Goal: Task Accomplishment & Management: Manage account settings

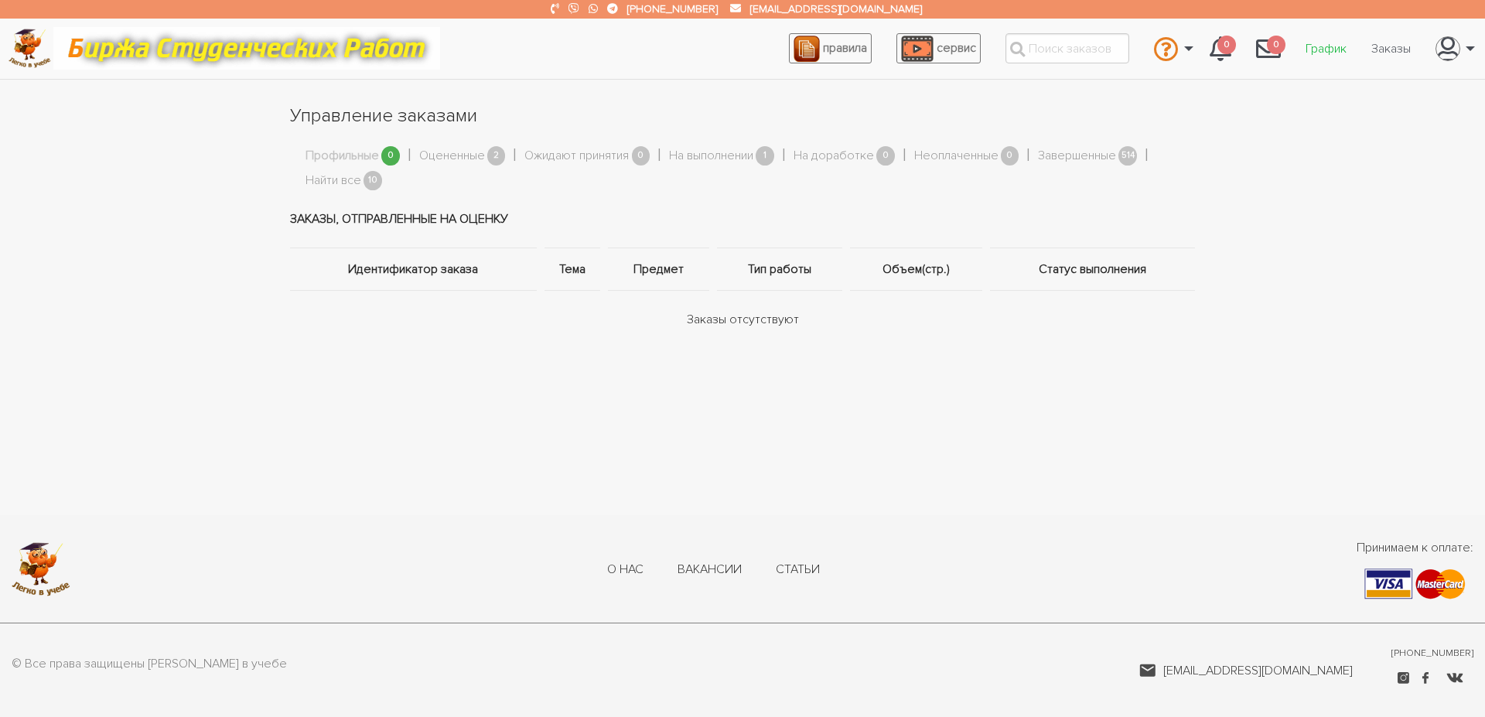
click at [1333, 52] on link "График" at bounding box center [1326, 48] width 66 height 29
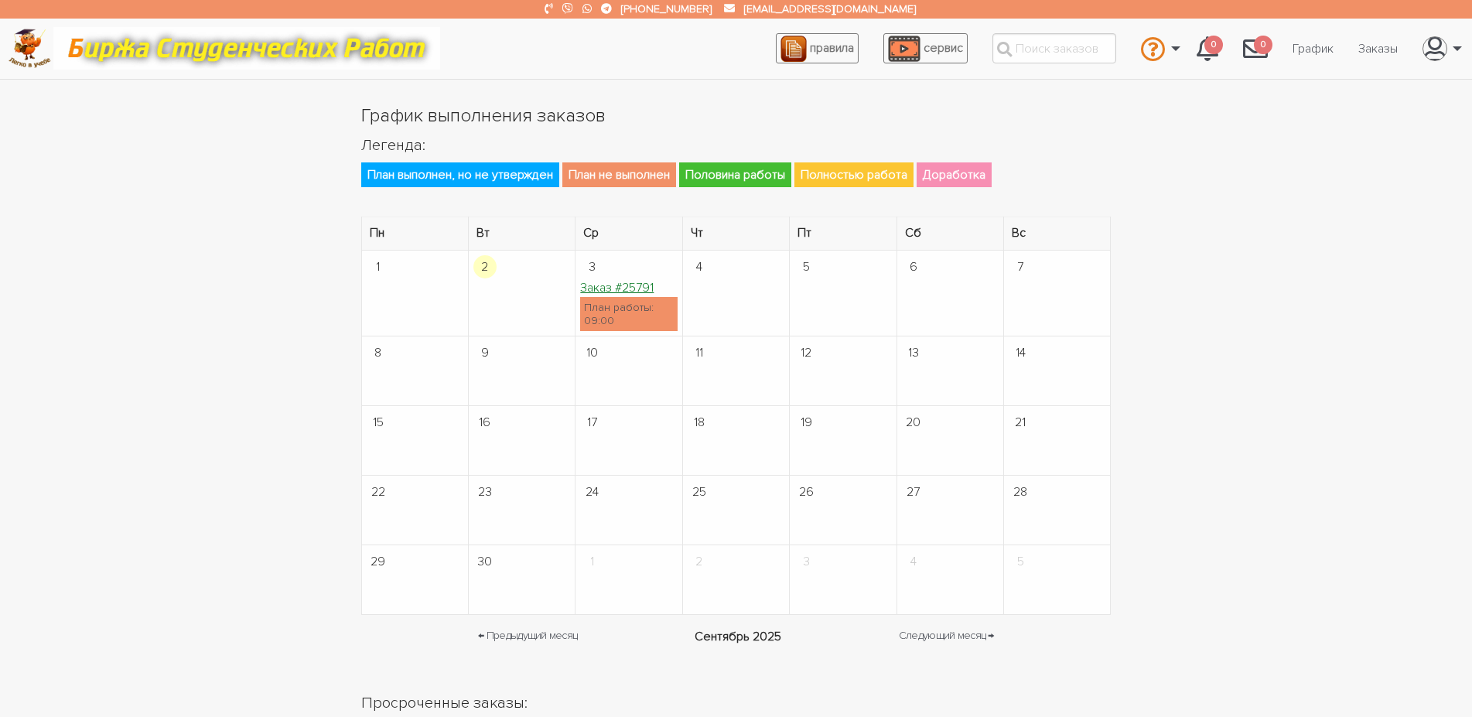
click at [617, 286] on link "Заказ #25791" at bounding box center [616, 287] width 73 height 15
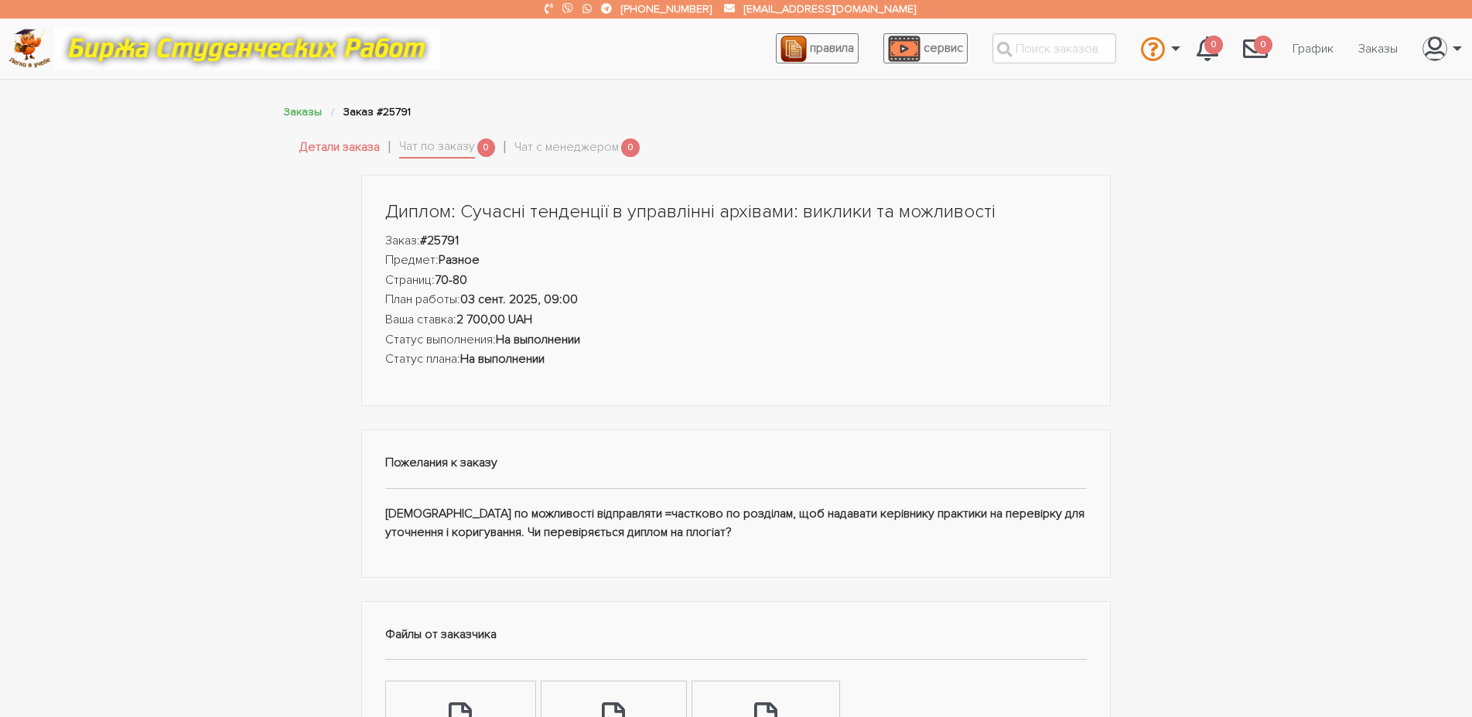
drag, startPoint x: 375, startPoint y: 207, endPoint x: 804, endPoint y: 544, distance: 545.9
click at [804, 544] on div "Диплом: Сучасні тенденції в управлінні архівами: виклики та можливості Заказ: #…" at bounding box center [736, 660] width 773 height 971
copy div "Диплом: Сучасні тенденції в управлінні архівами: виклики та можливості Заказ: #…"
click at [289, 444] on div "Диплом: Сучасні тенденції в управлінні архівами: виклики та можливості Заказ: #…" at bounding box center [736, 660] width 928 height 971
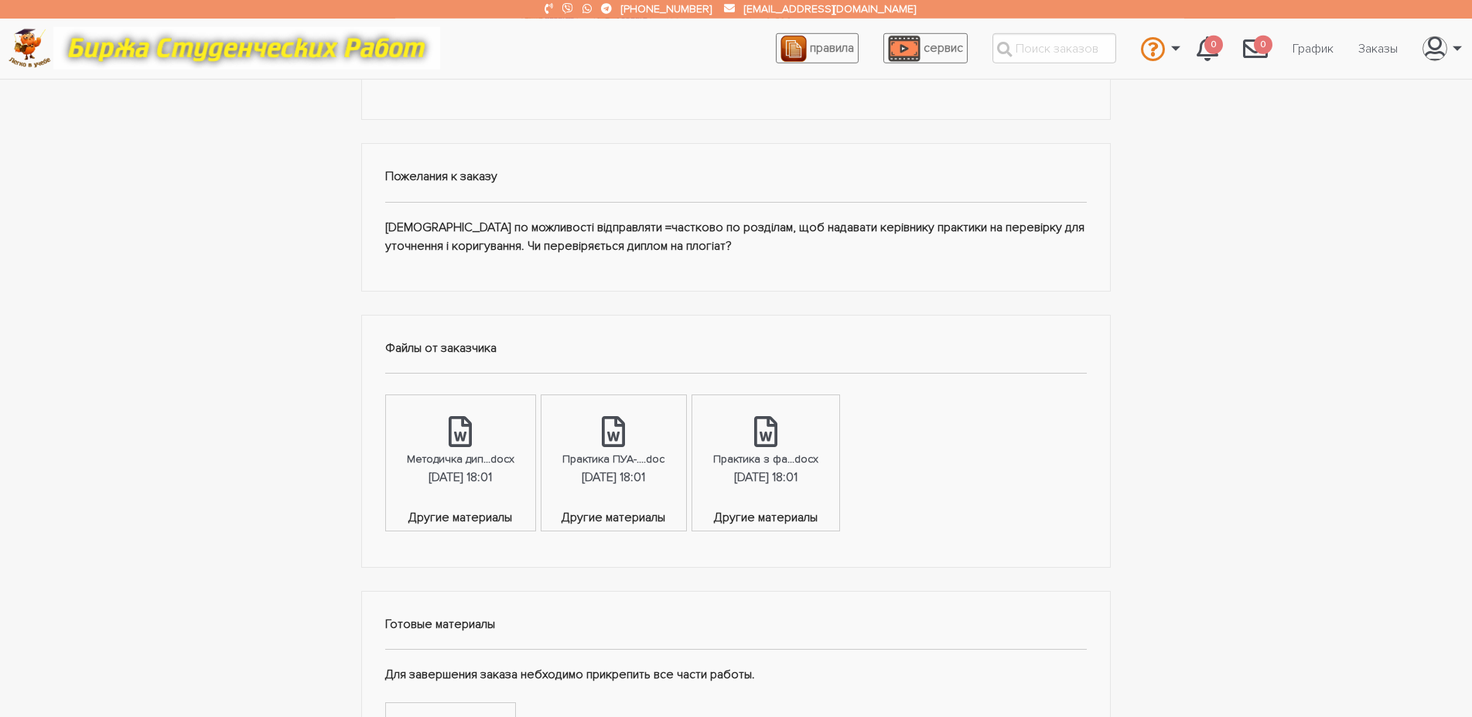
scroll to position [394, 0]
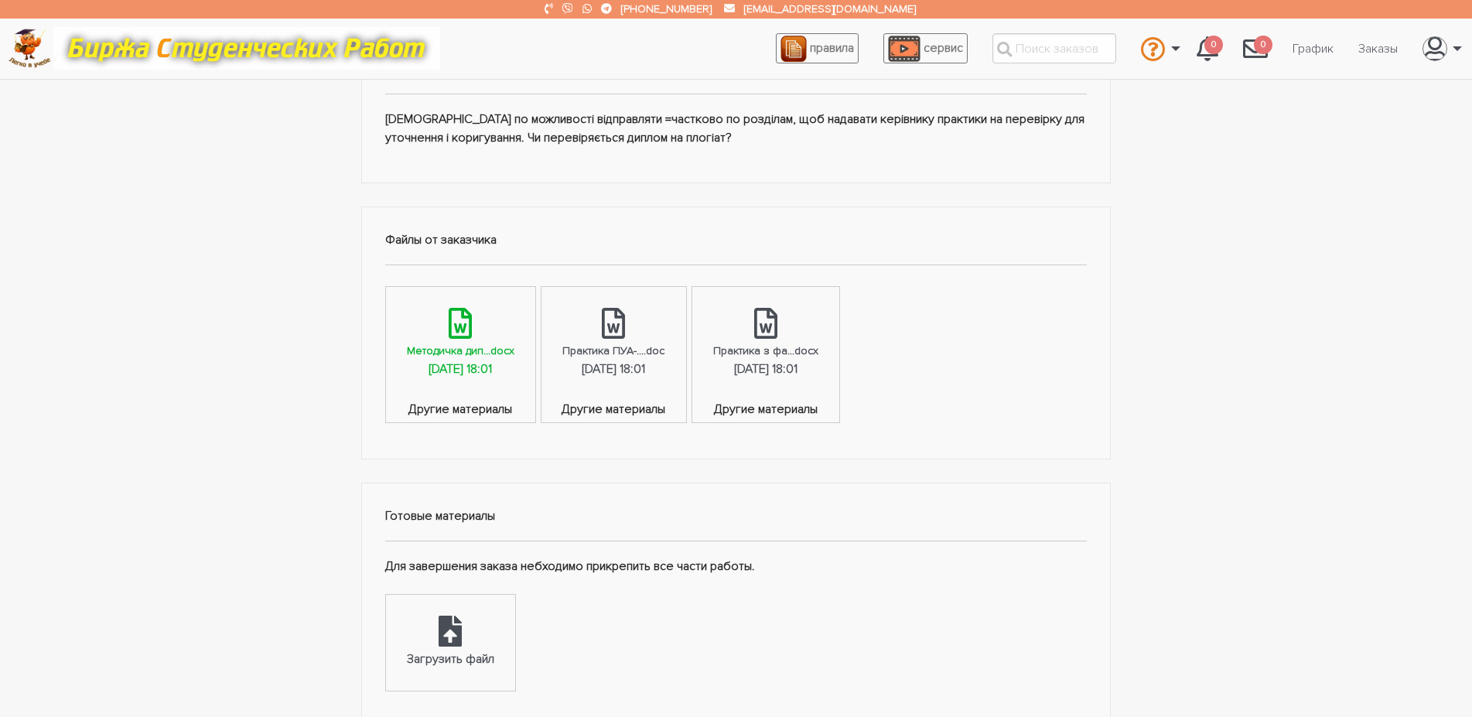
click at [455, 347] on div "Методичка дип...docx" at bounding box center [461, 351] width 108 height 18
click at [596, 336] on link "Практика ПУА-....doc 01.09.2025, 18:01" at bounding box center [613, 344] width 144 height 114
click at [837, 339] on link "Практика з фа...docx 01.09.2025, 18:01" at bounding box center [765, 344] width 147 height 114
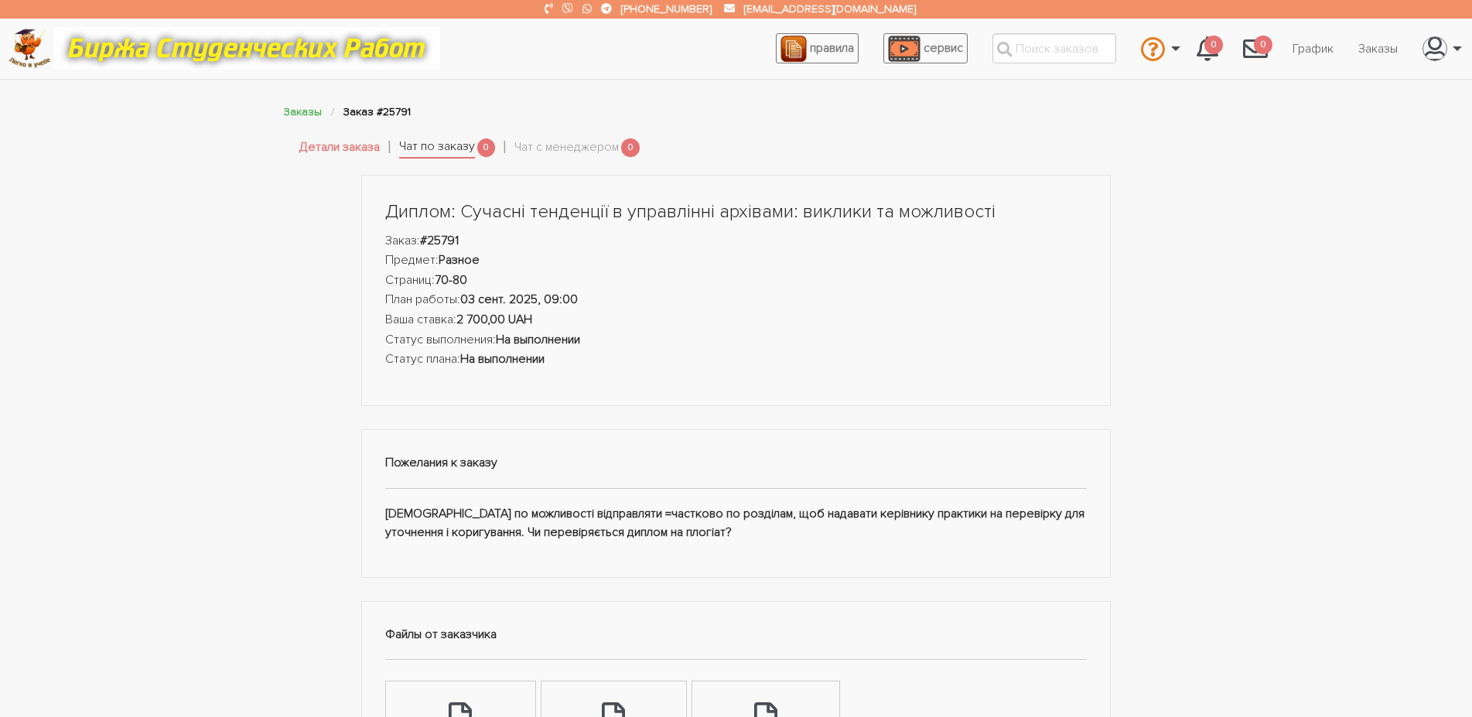
click at [463, 146] on link "Чат по заказу" at bounding box center [437, 148] width 76 height 22
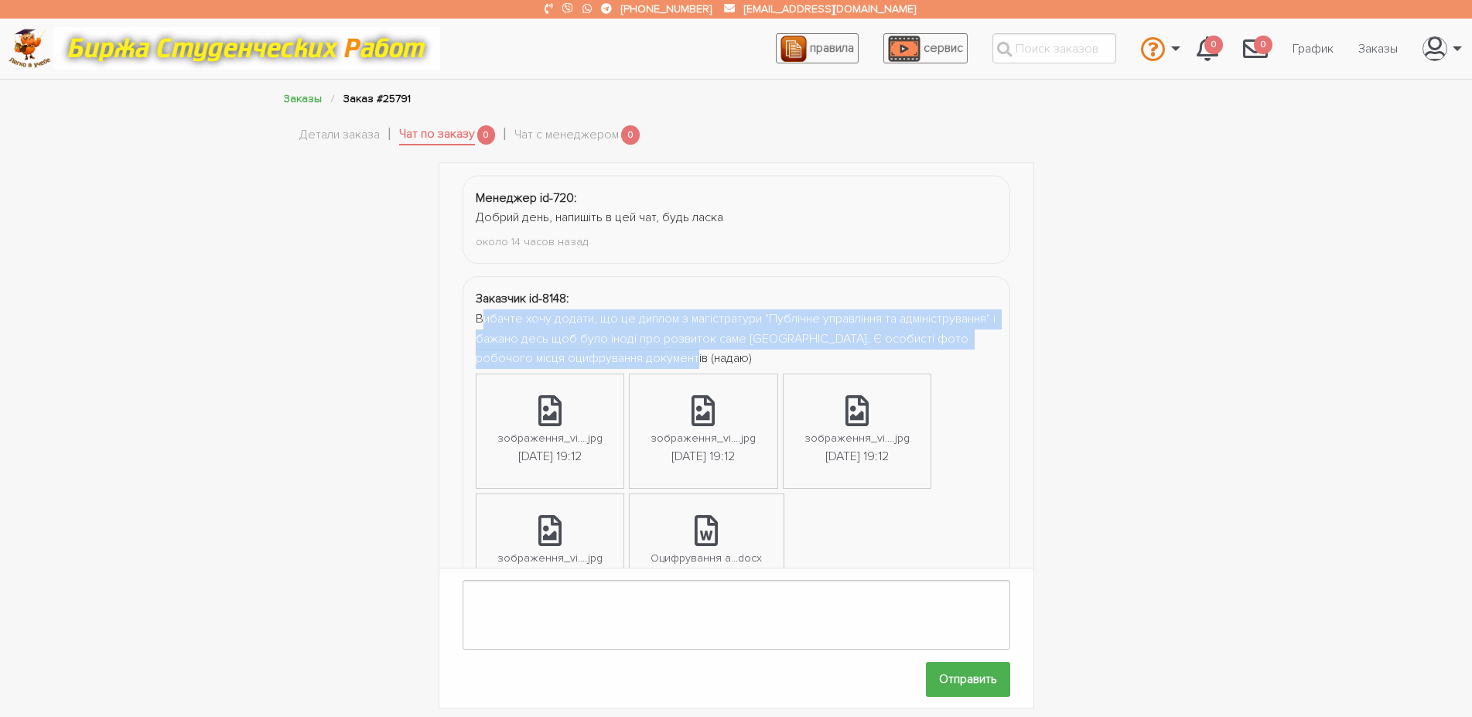
drag, startPoint x: 480, startPoint y: 318, endPoint x: 832, endPoint y: 361, distance: 355.4
click at [832, 361] on div "Вибачте хочу додати, що це диплом з магістратури "Публічне управління та адміні…" at bounding box center [736, 339] width 521 height 60
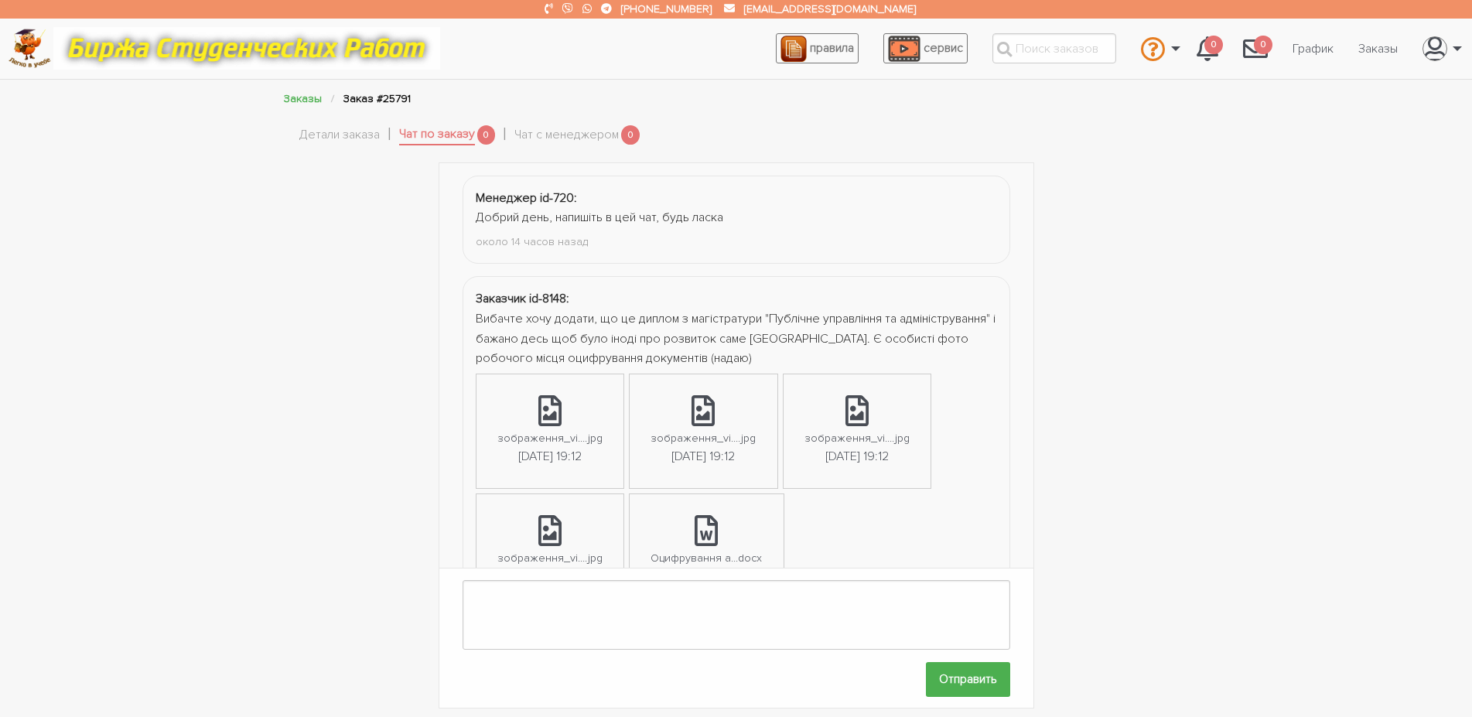
click at [787, 361] on div "Вибачте хочу додати, що це диплом з магістратури "Публічне управління та адміні…" at bounding box center [736, 339] width 521 height 60
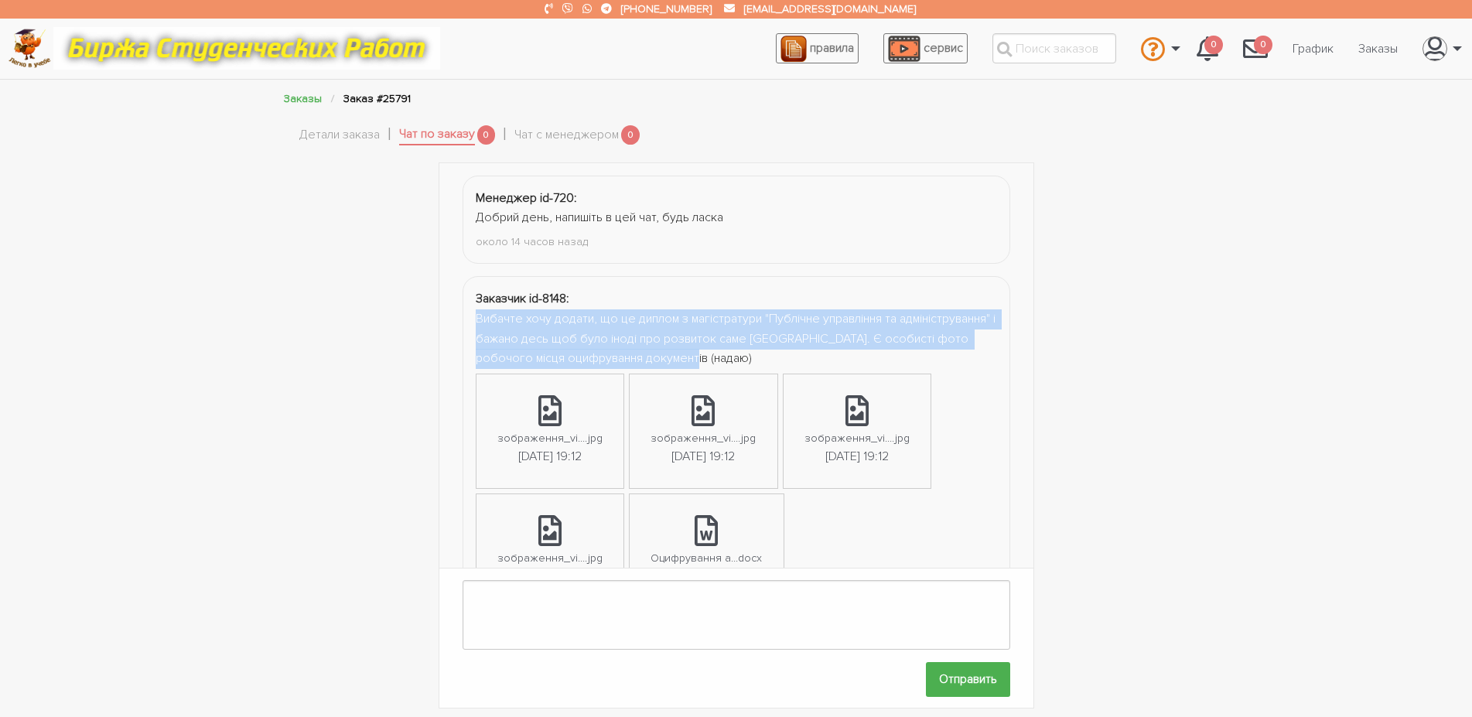
drag, startPoint x: 801, startPoint y: 364, endPoint x: 474, endPoint y: 319, distance: 329.4
click at [474, 319] on li "Заказчик id-8148: Вибачте хочу додати, що це диплом з магістратури "Публічне уп…" at bounding box center [737, 460] width 548 height 368
copy div "Вибачте хочу додати, що це диплом з магістратури "Публічне управління та адміні…"
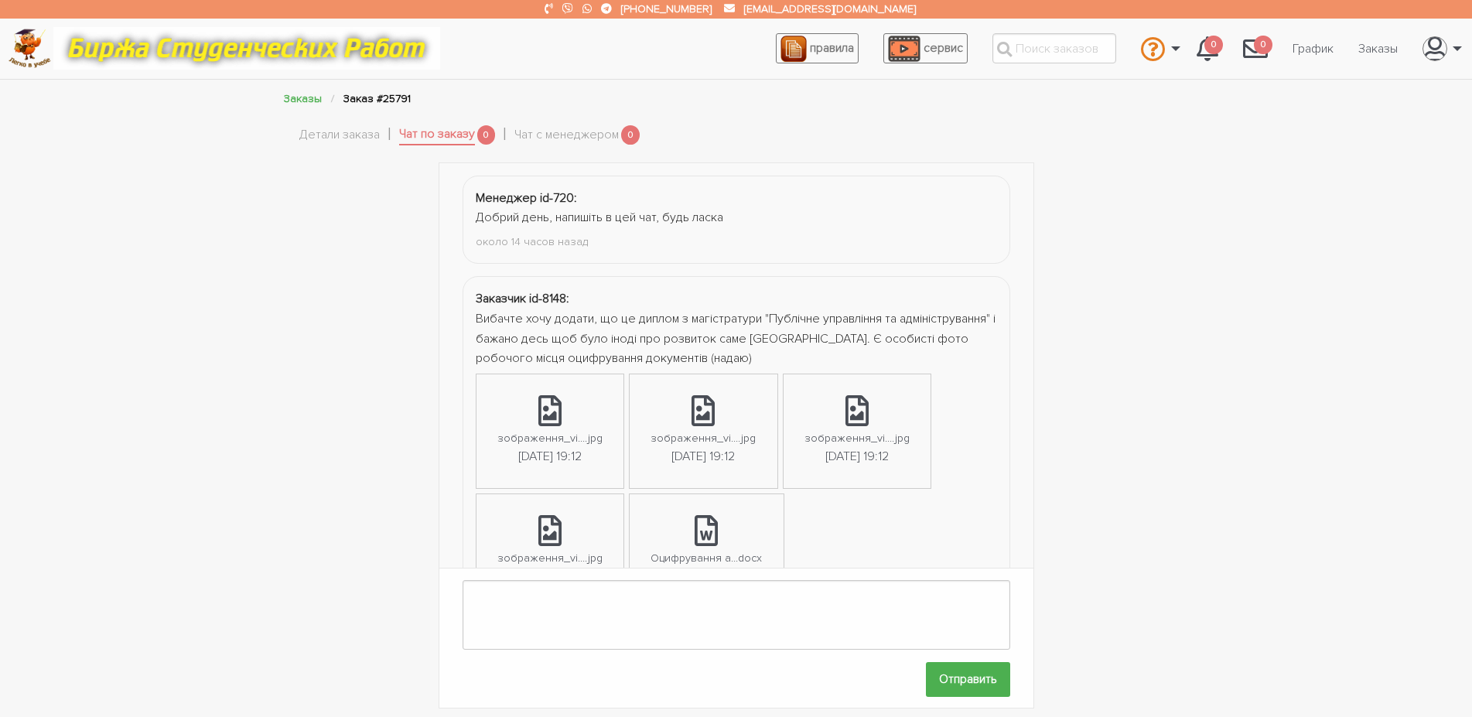
click at [296, 498] on div "Менеджер id-720: Добрий день, напишіть в цей чат, будь ласка около 14 часов наз…" at bounding box center [736, 435] width 928 height 547
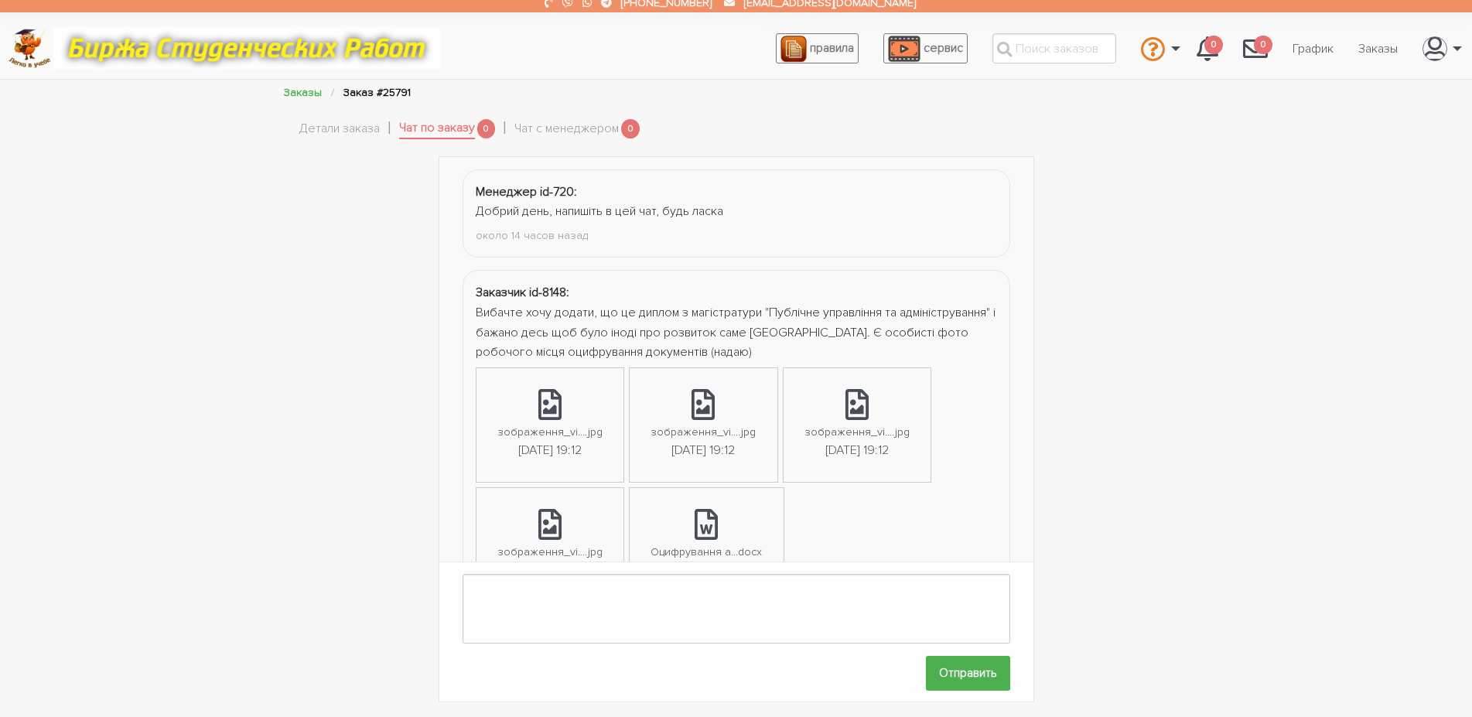
scroll to position [9, 0]
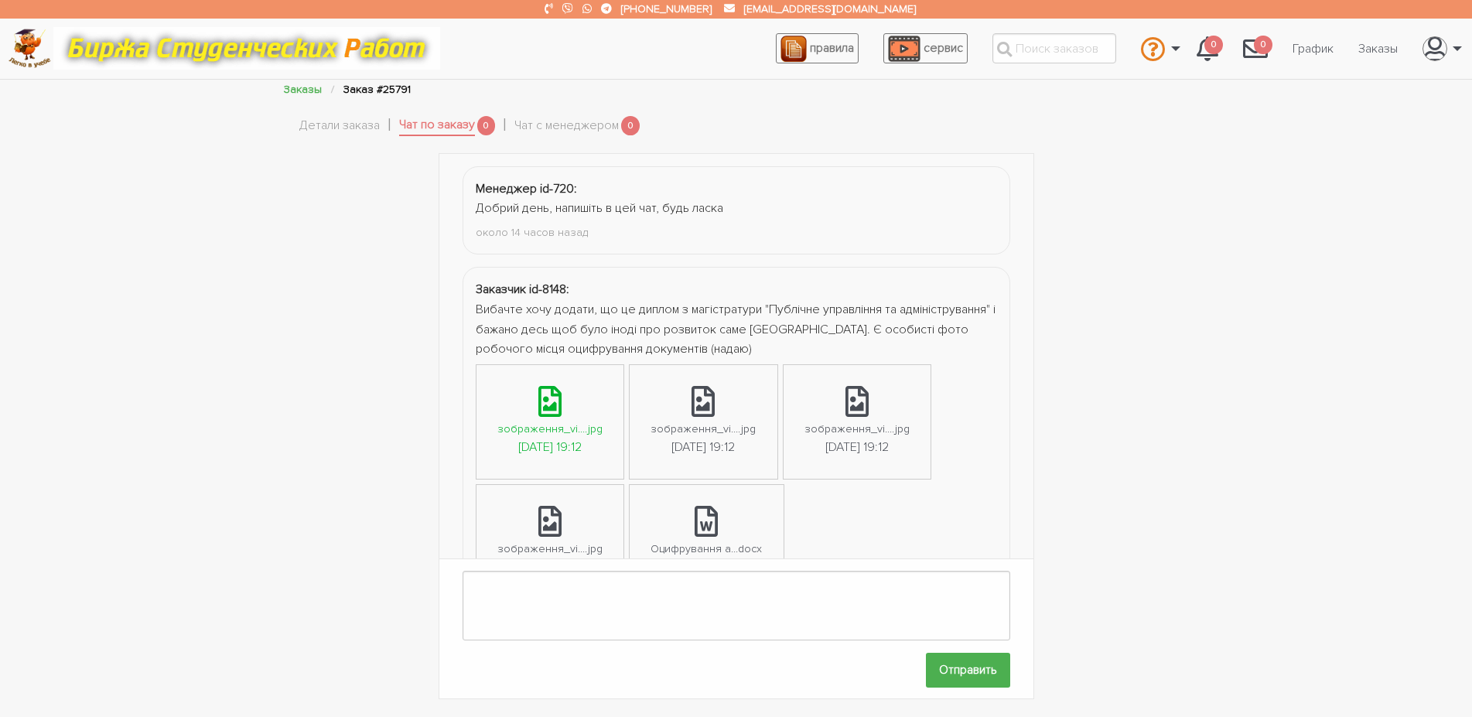
click at [570, 408] on link "зображення_vi....jpg 01.09.2025, 19:12" at bounding box center [549, 422] width 147 height 114
click at [693, 433] on div "зображення_vi....jpg" at bounding box center [703, 429] width 105 height 18
click at [849, 434] on div "зображення_vi....jpg" at bounding box center [856, 429] width 105 height 18
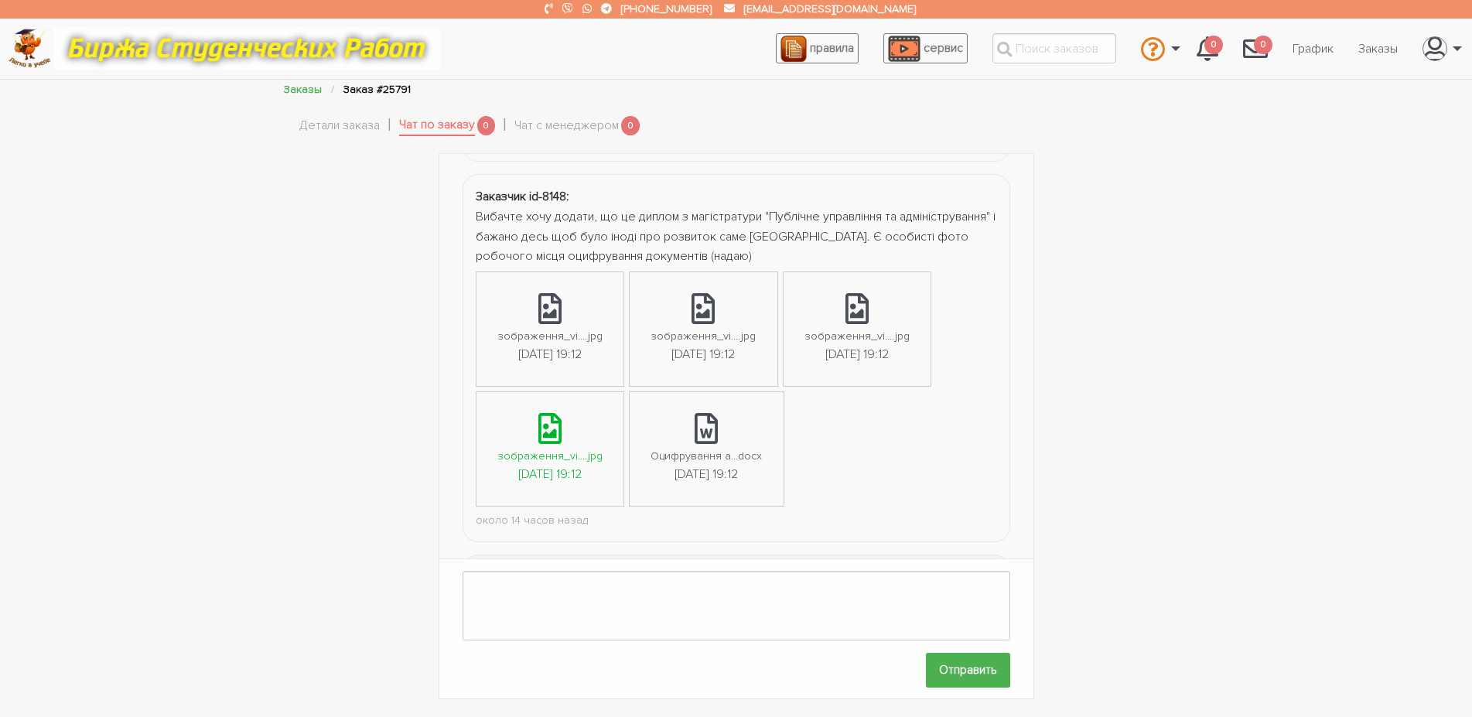
click at [579, 466] on div "01.09.2025, 19:12" at bounding box center [549, 475] width 63 height 20
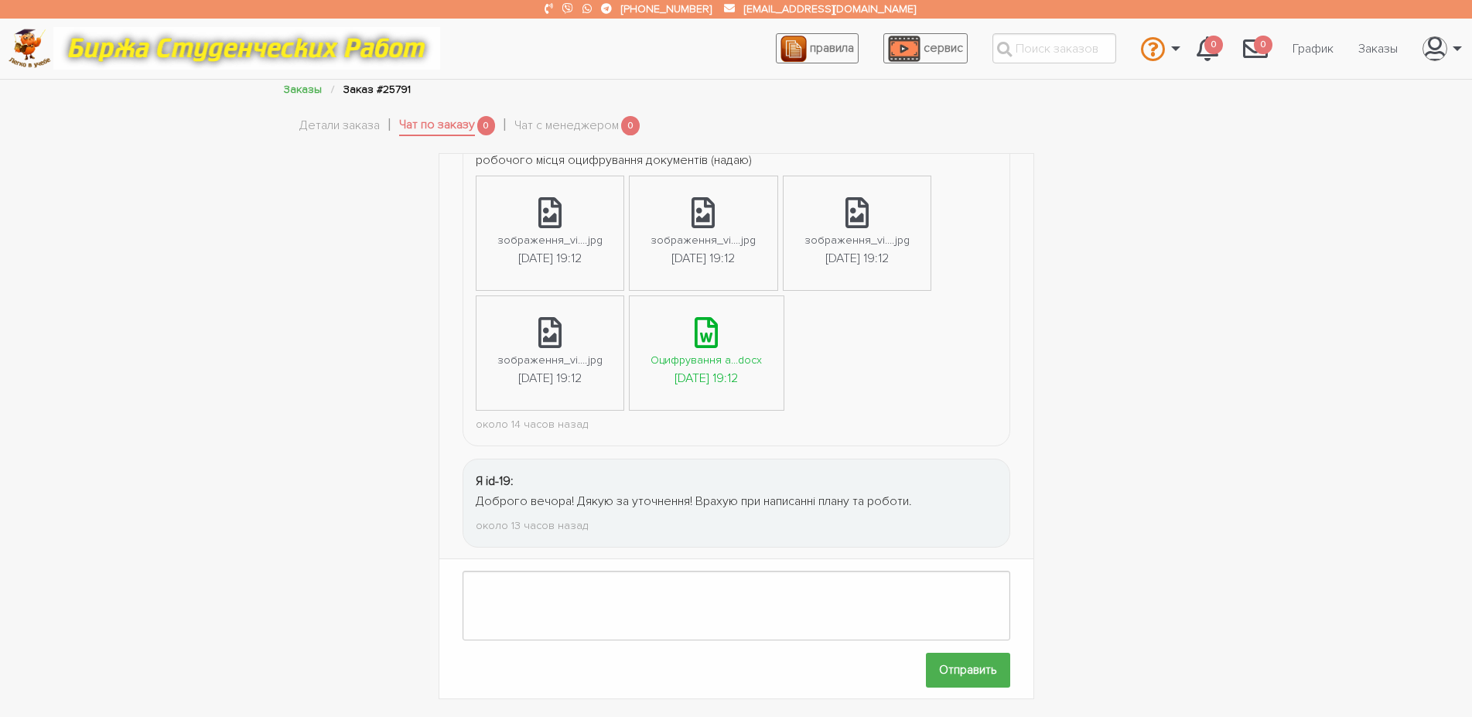
click at [688, 323] on link "Оцифрування а...docx 01.09.2025, 19:12" at bounding box center [706, 353] width 153 height 114
click at [330, 381] on div "Менеджер id-720: Добрий день, напишіть в цей чат, будь ласка около 14 часов наз…" at bounding box center [736, 426] width 928 height 547
click at [362, 128] on link "Детали заказа" at bounding box center [339, 126] width 80 height 20
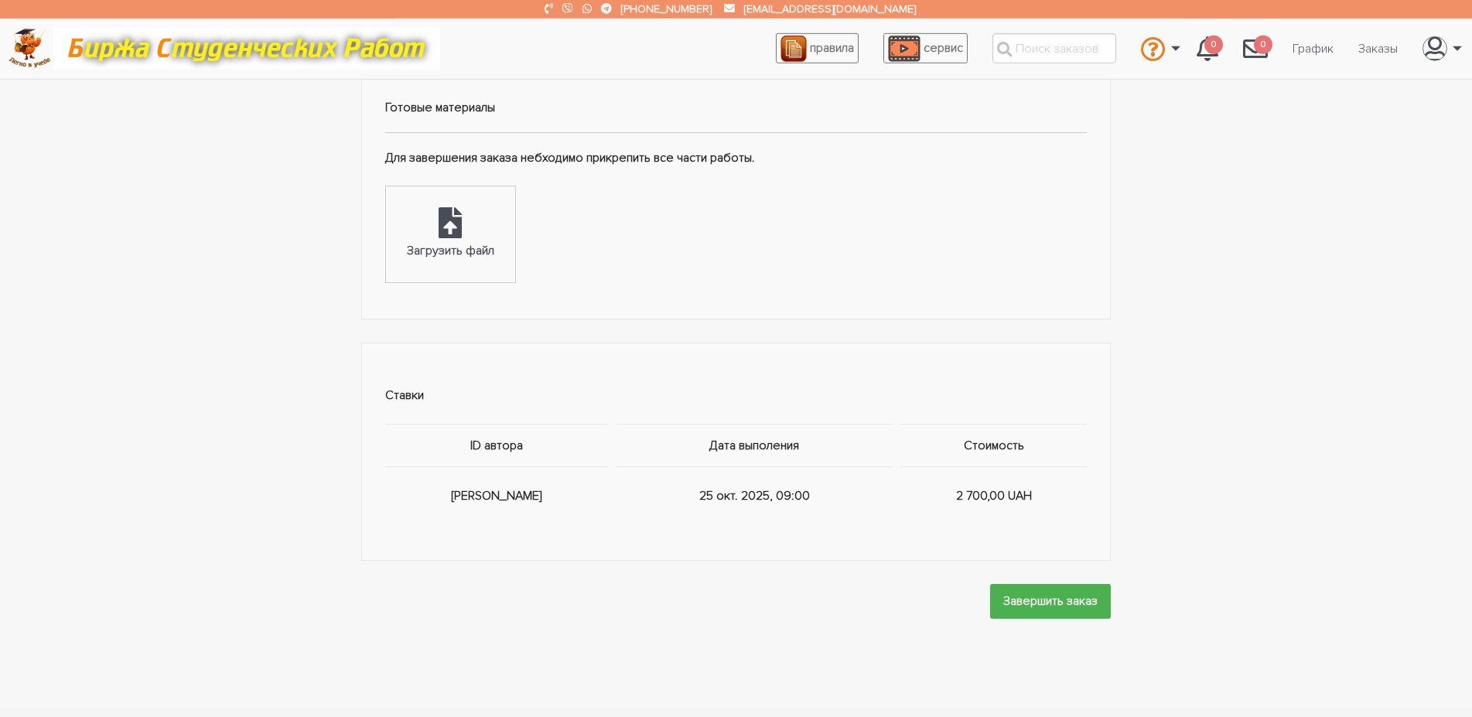
scroll to position [877, 0]
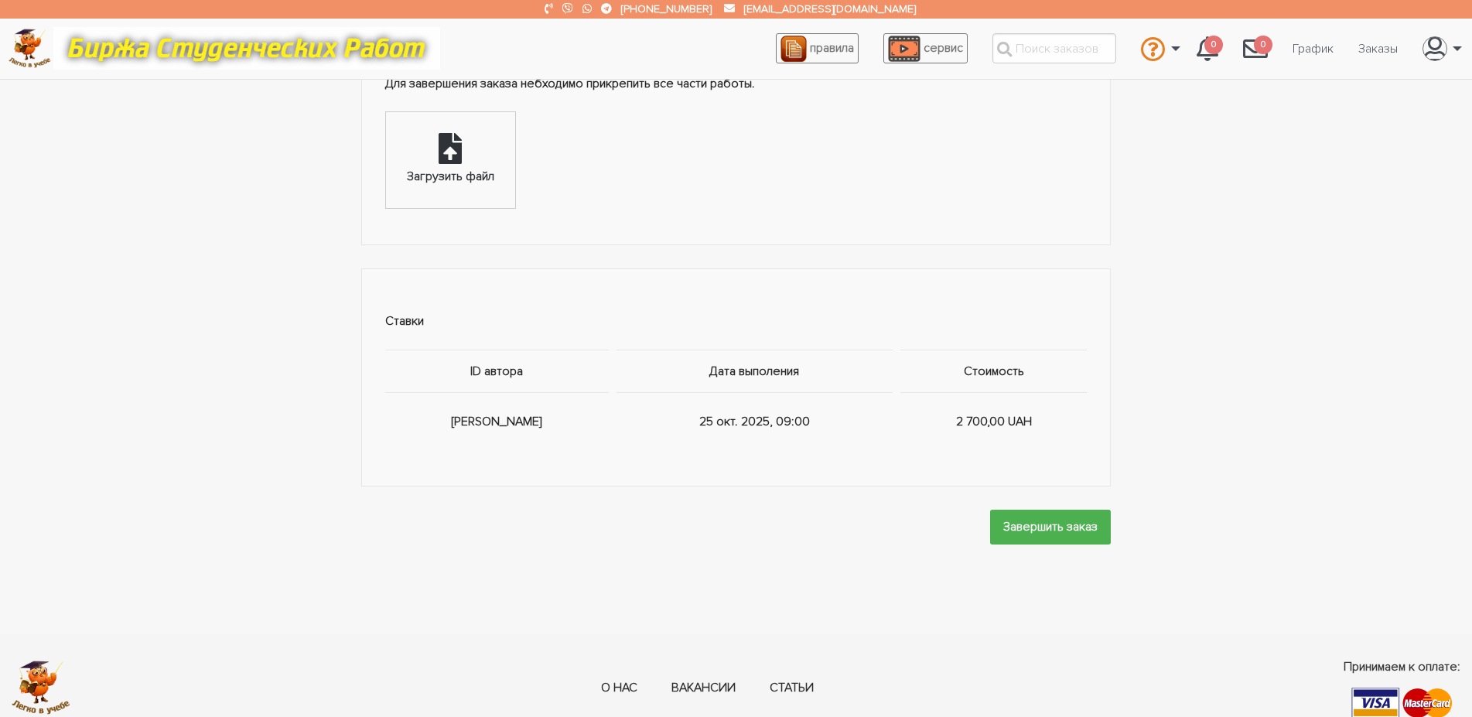
click at [420, 184] on div "Загрузить файл" at bounding box center [450, 177] width 87 height 20
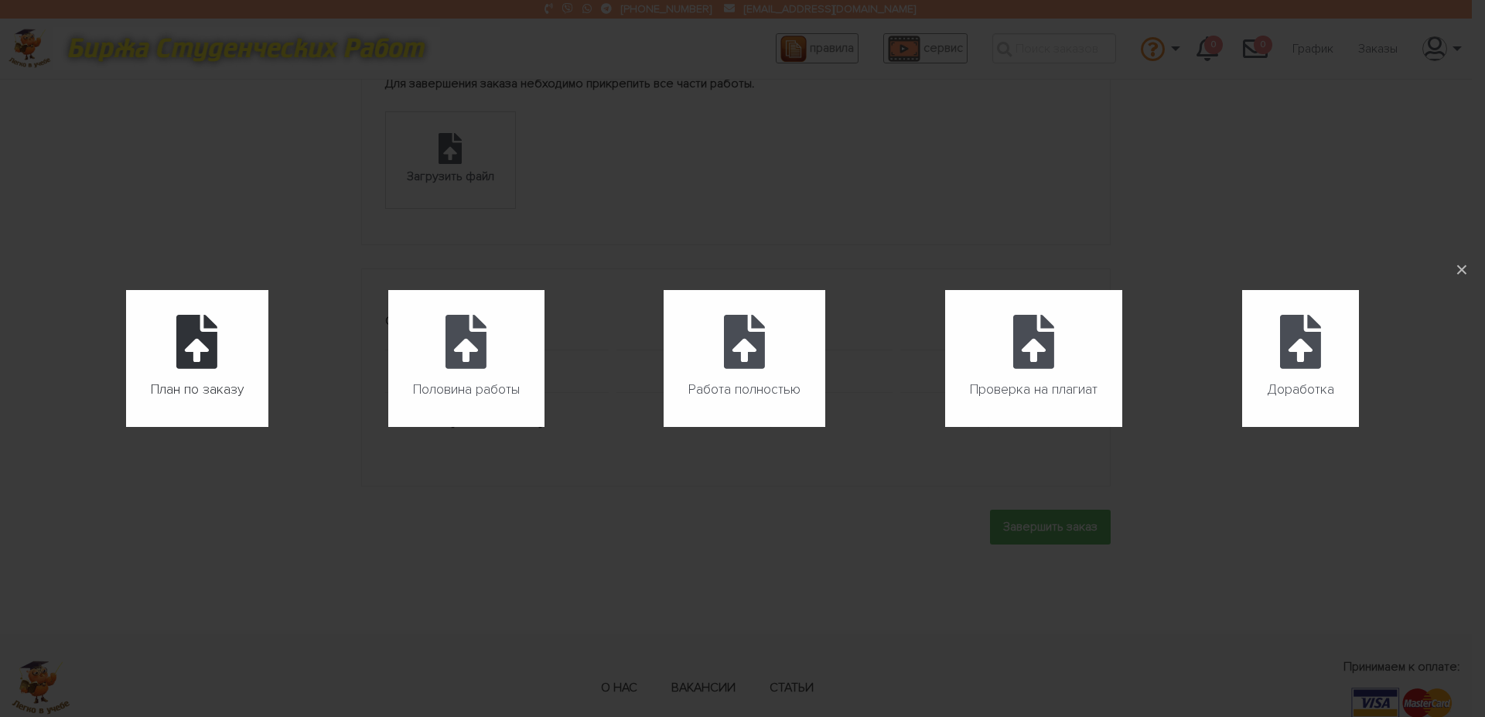
click at [197, 350] on icon at bounding box center [196, 342] width 41 height 54
click at [127, 427] on input "План по заказу" at bounding box center [126, 427] width 1 height 1
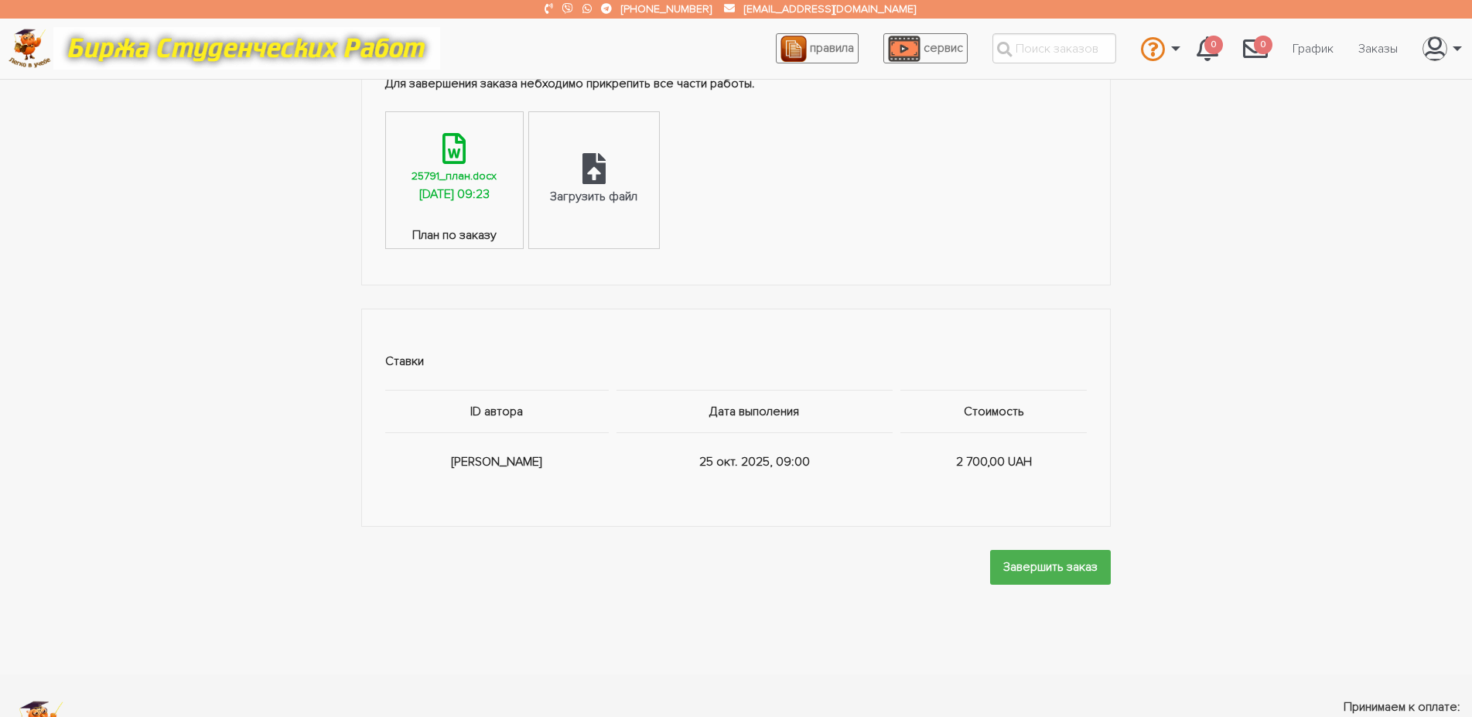
click at [463, 151] on icon at bounding box center [453, 148] width 23 height 31
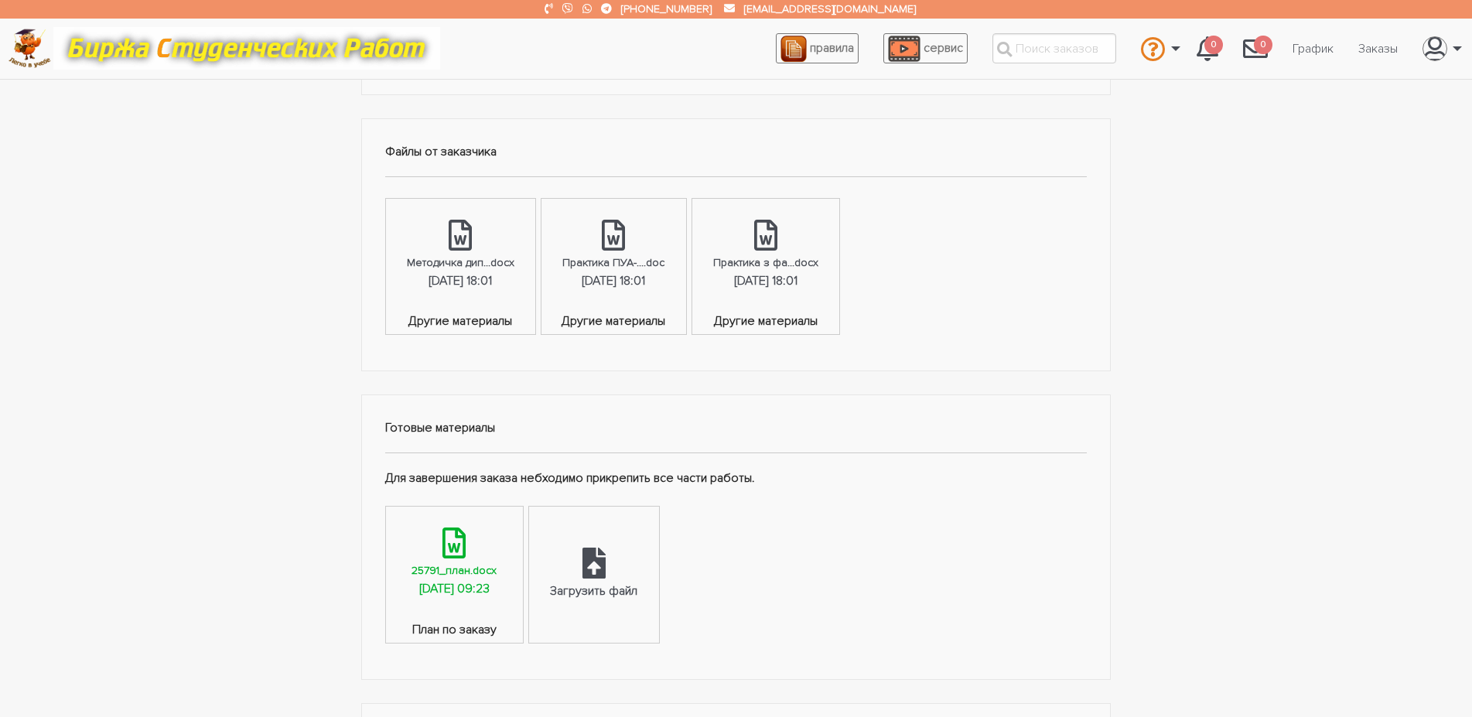
scroll to position [0, 0]
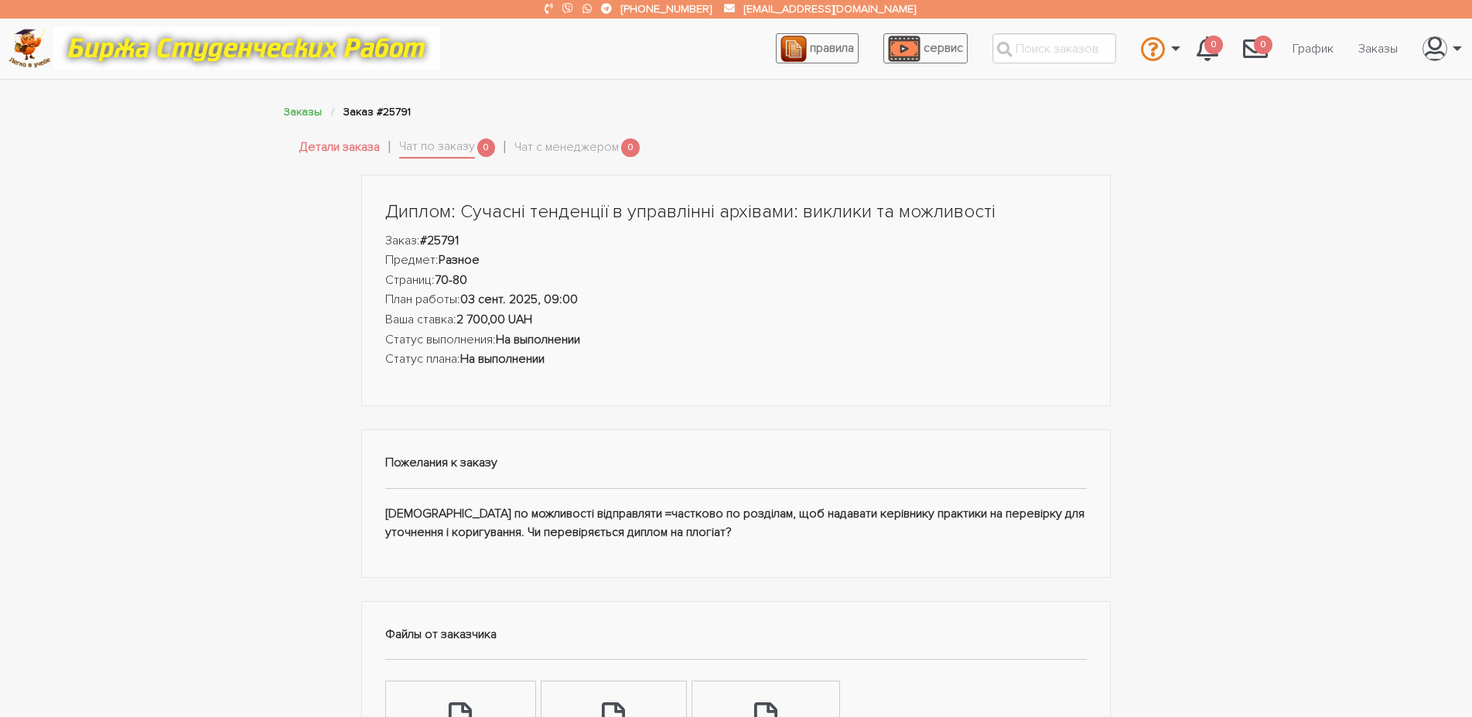
click at [443, 160] on li "Чат по заказу 0" at bounding box center [457, 147] width 116 height 29
click at [437, 154] on link "Чат по заказу" at bounding box center [437, 148] width 76 height 22
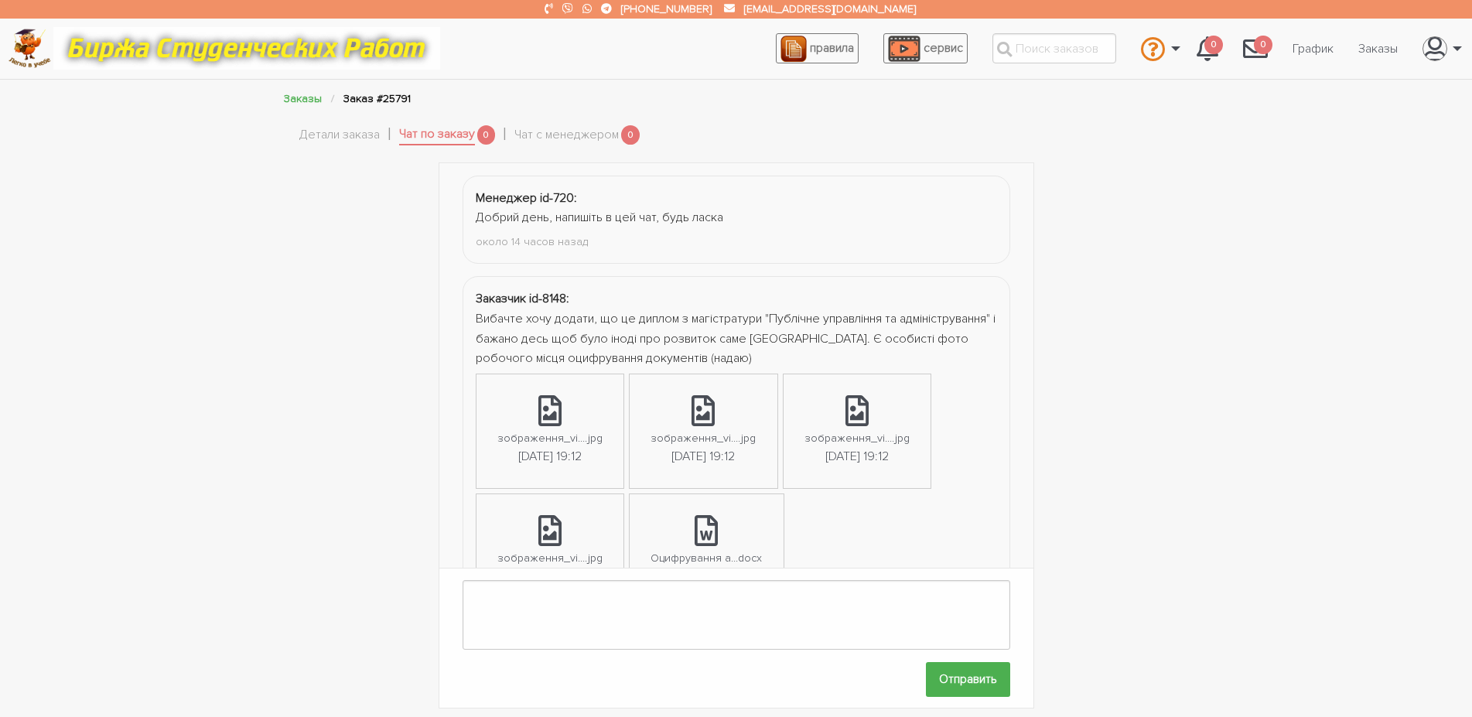
scroll to position [201, 0]
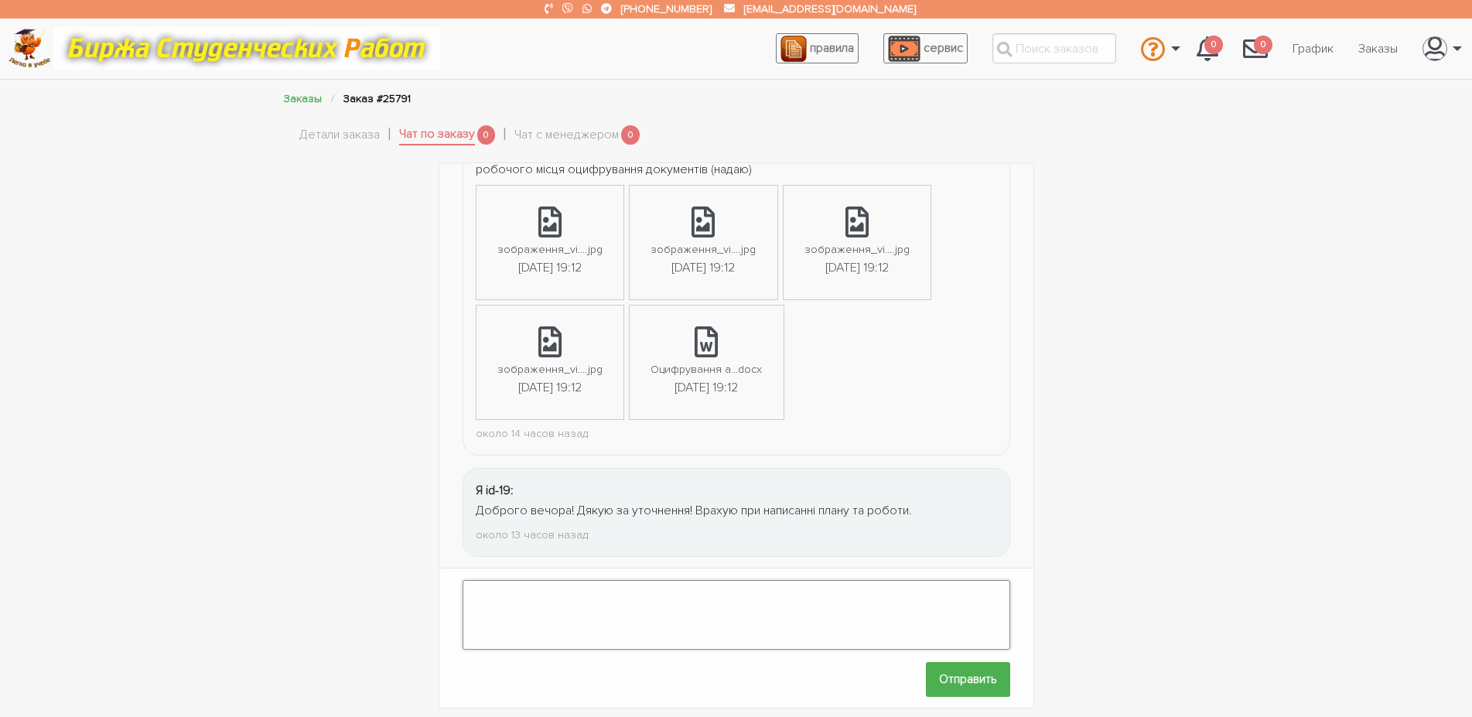
click at [545, 602] on textarea at bounding box center [737, 615] width 548 height 70
type textarea "Доброго ранку! Надсилаю план та чекаю на його погодження."
click at [973, 674] on input "Отправить" at bounding box center [968, 679] width 84 height 35
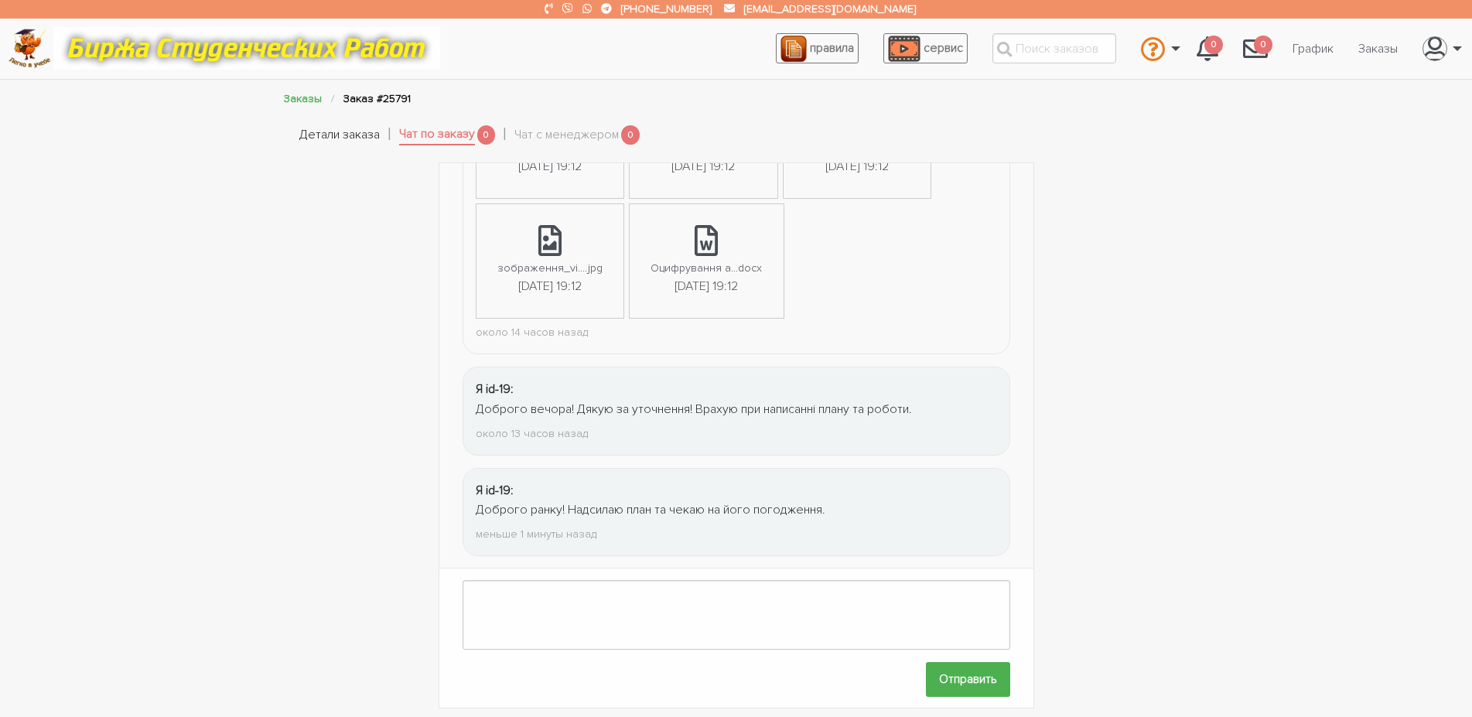
click at [330, 138] on link "Детали заказа" at bounding box center [339, 135] width 80 height 20
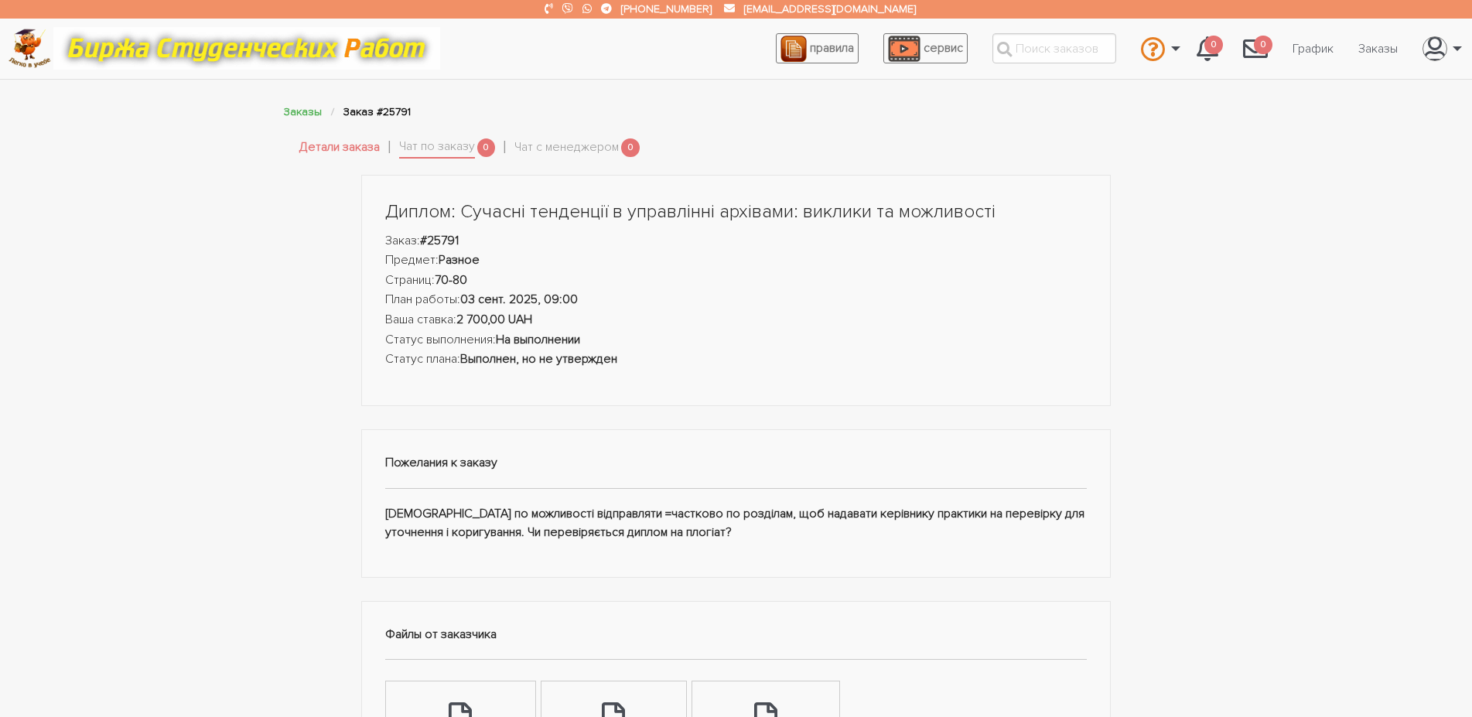
scroll to position [473, 0]
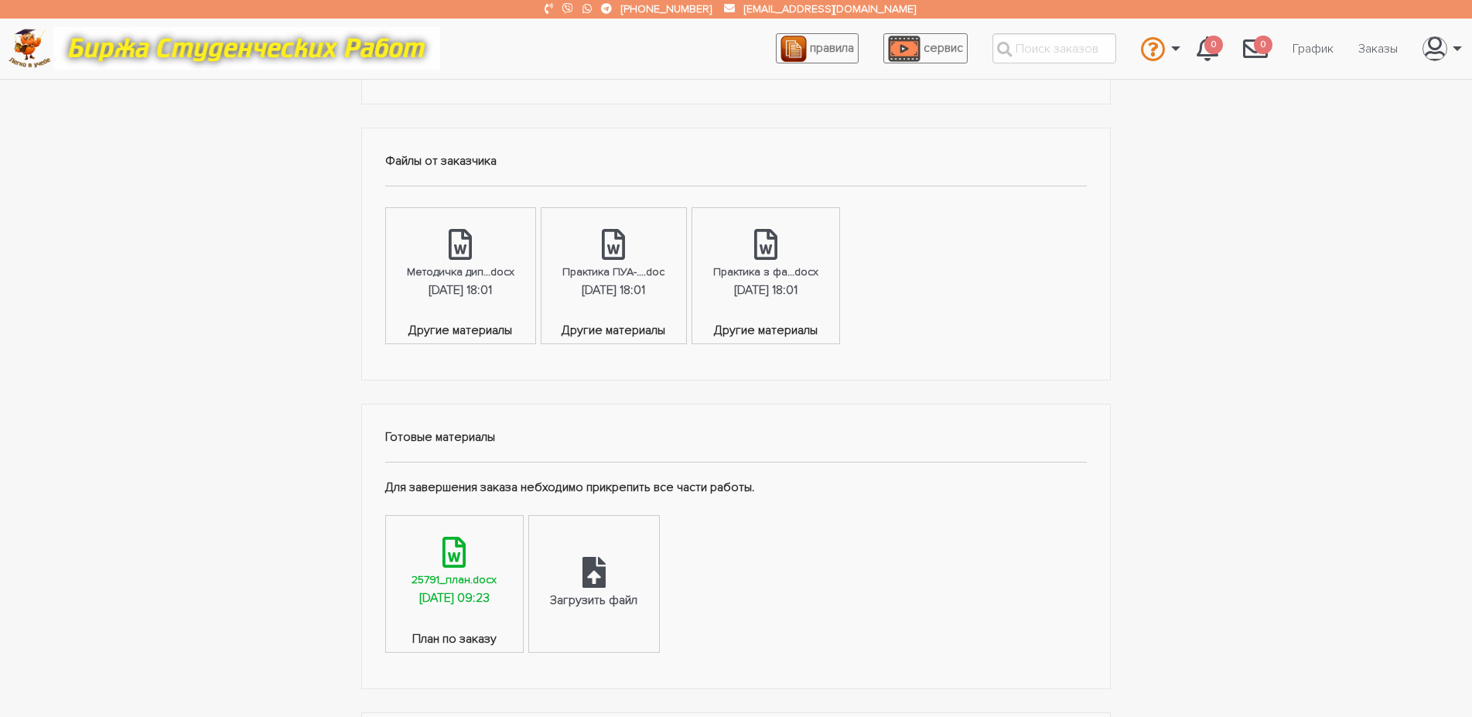
click at [466, 569] on div at bounding box center [453, 554] width 23 height 34
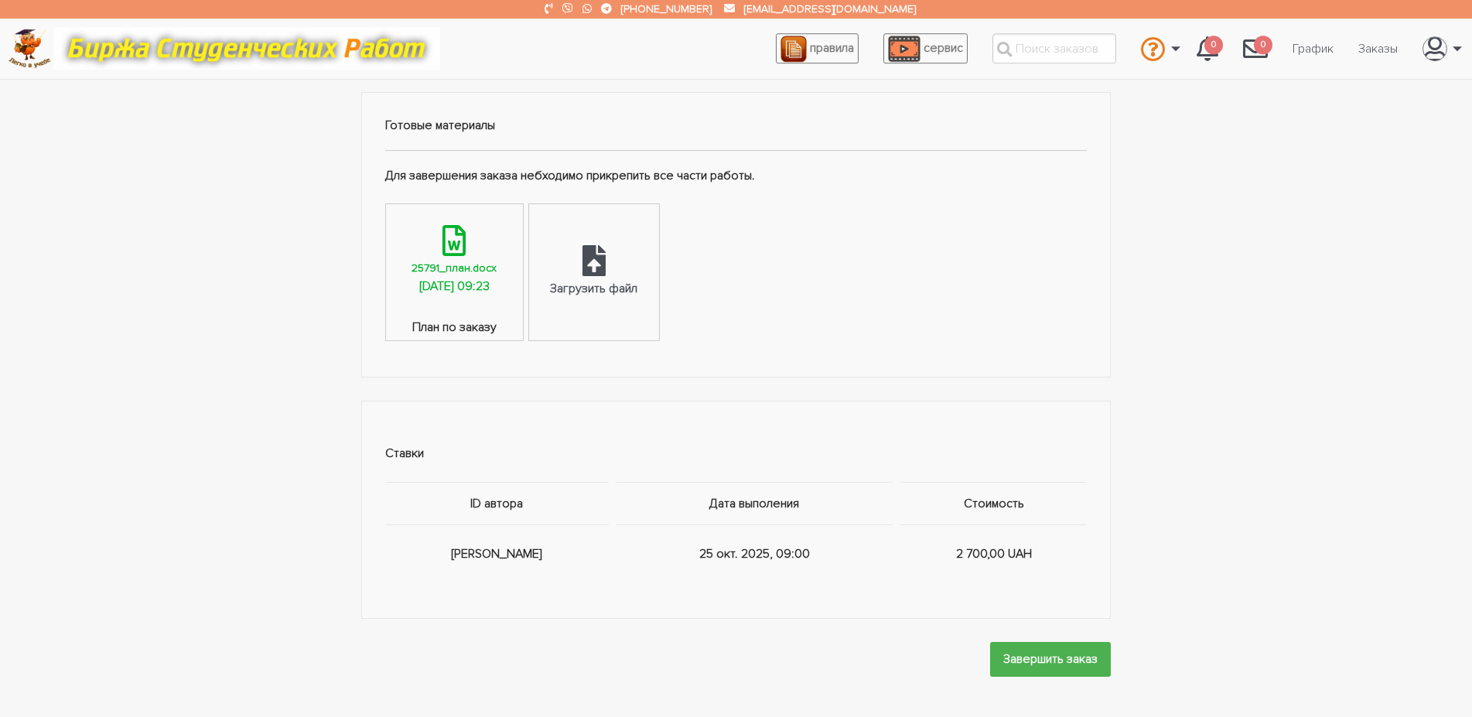
scroll to position [868, 0]
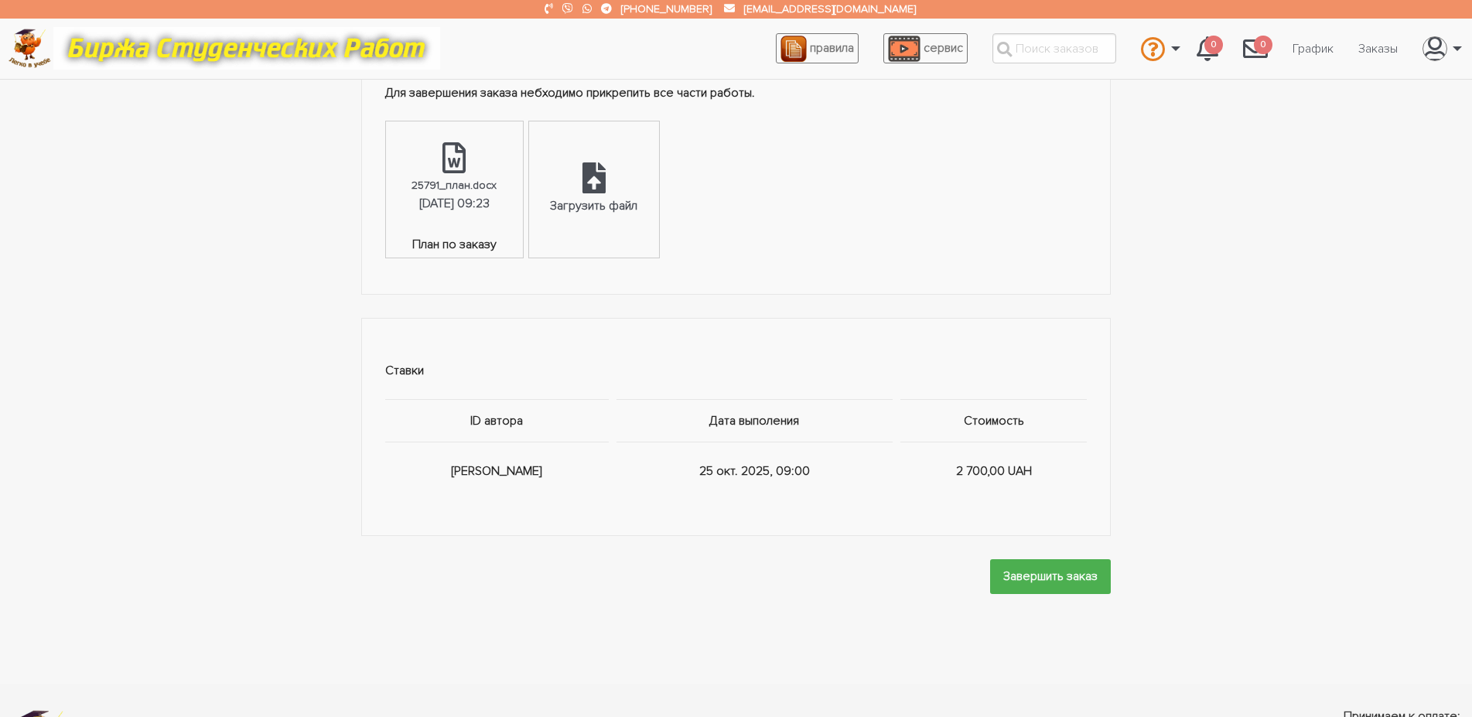
drag, startPoint x: 384, startPoint y: 367, endPoint x: 1129, endPoint y: 462, distance: 750.9
click at [1129, 462] on div "Ставки ID автора Дата выполения Стоимость Я 25 окт. 2025, 09:00 2 700,00 UAH" at bounding box center [736, 438] width 928 height 241
copy table "Ставки ID автора Дата выполения Стоимость Я 25 окт. 2025, 09:00 2 700,00 UAH"
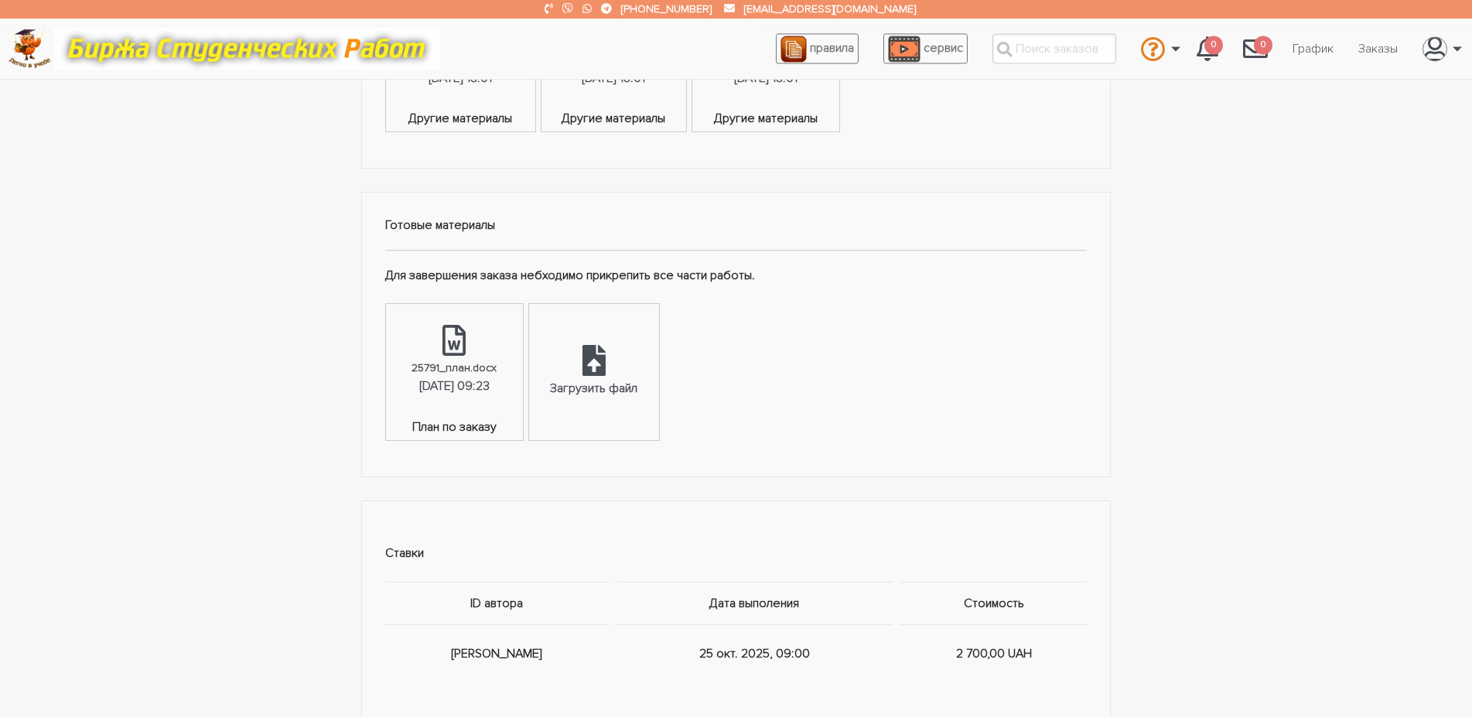
scroll to position [631, 0]
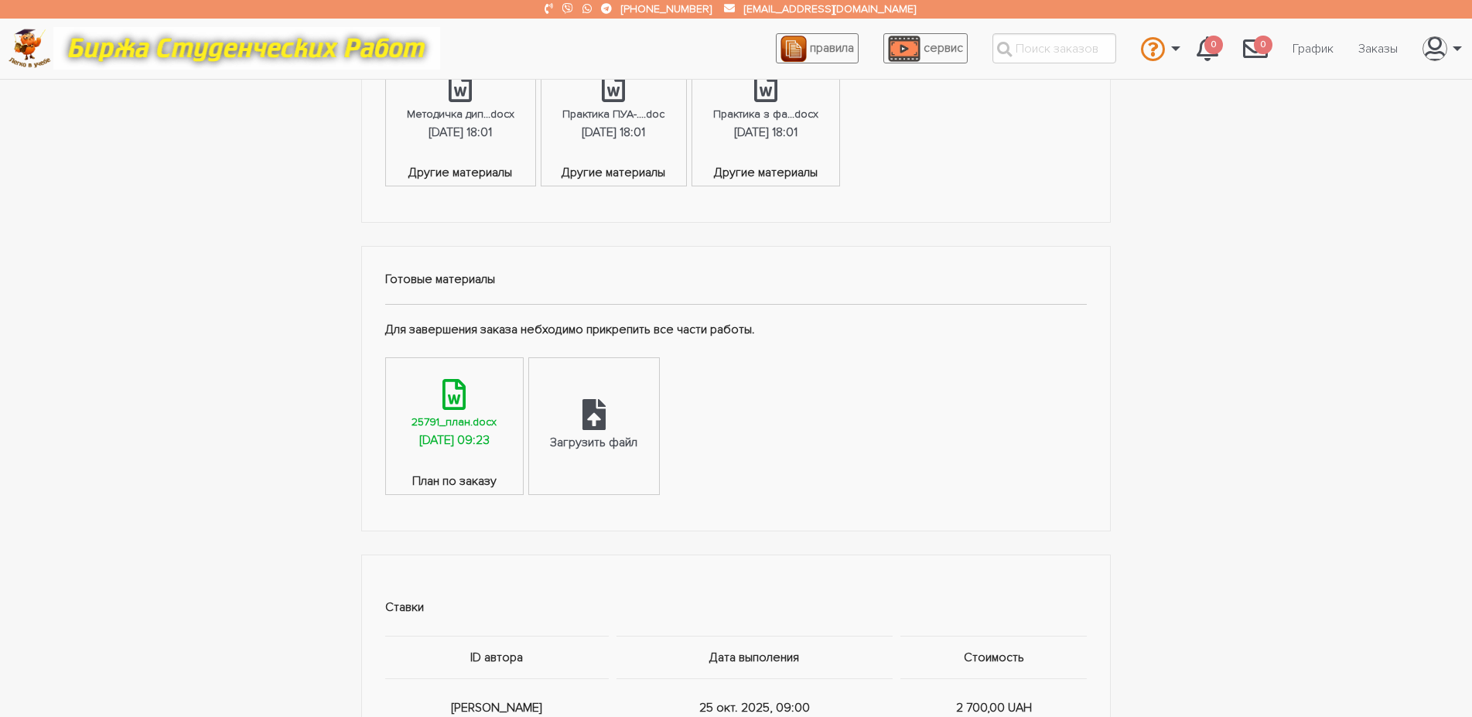
click at [523, 417] on link "25791_план.docx 02.09.2025, 09:23" at bounding box center [454, 415] width 137 height 114
click at [1309, 51] on link "График" at bounding box center [1313, 48] width 66 height 29
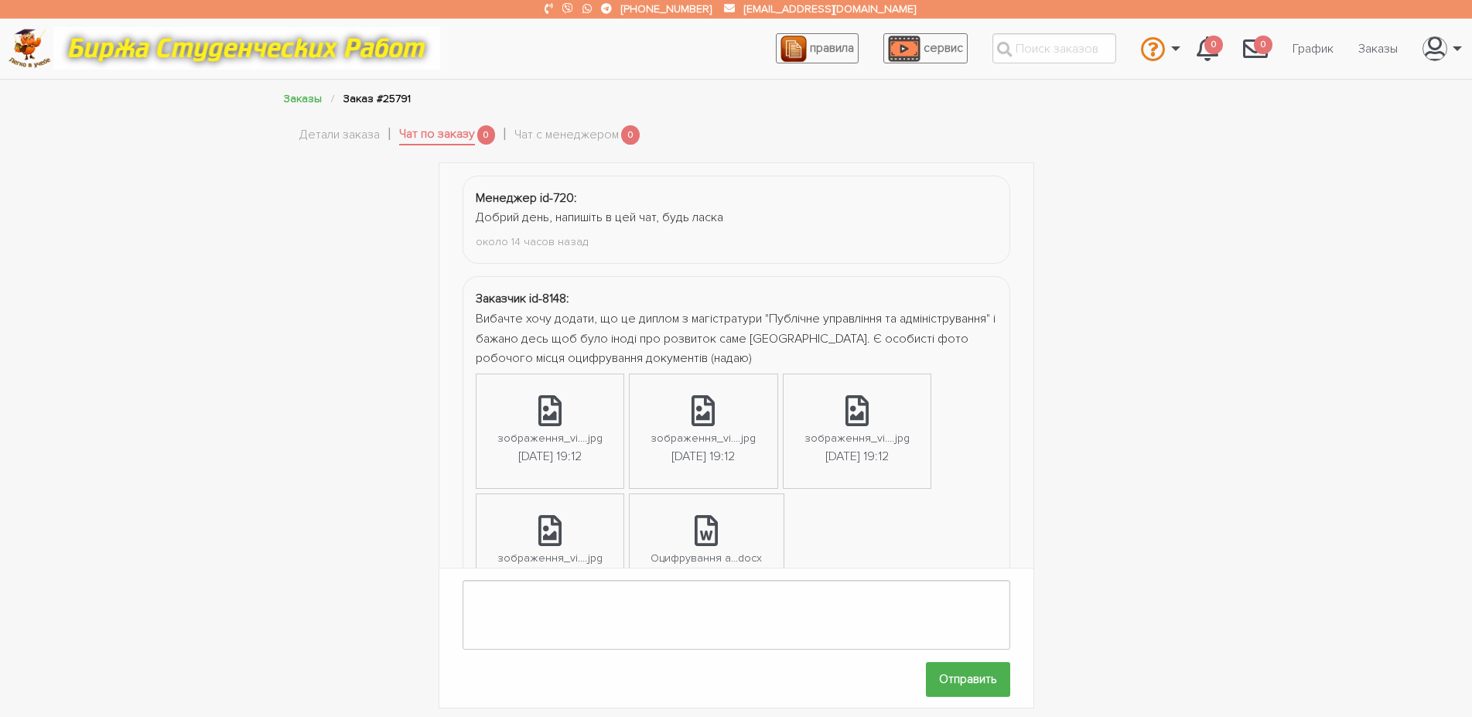
scroll to position [302, 0]
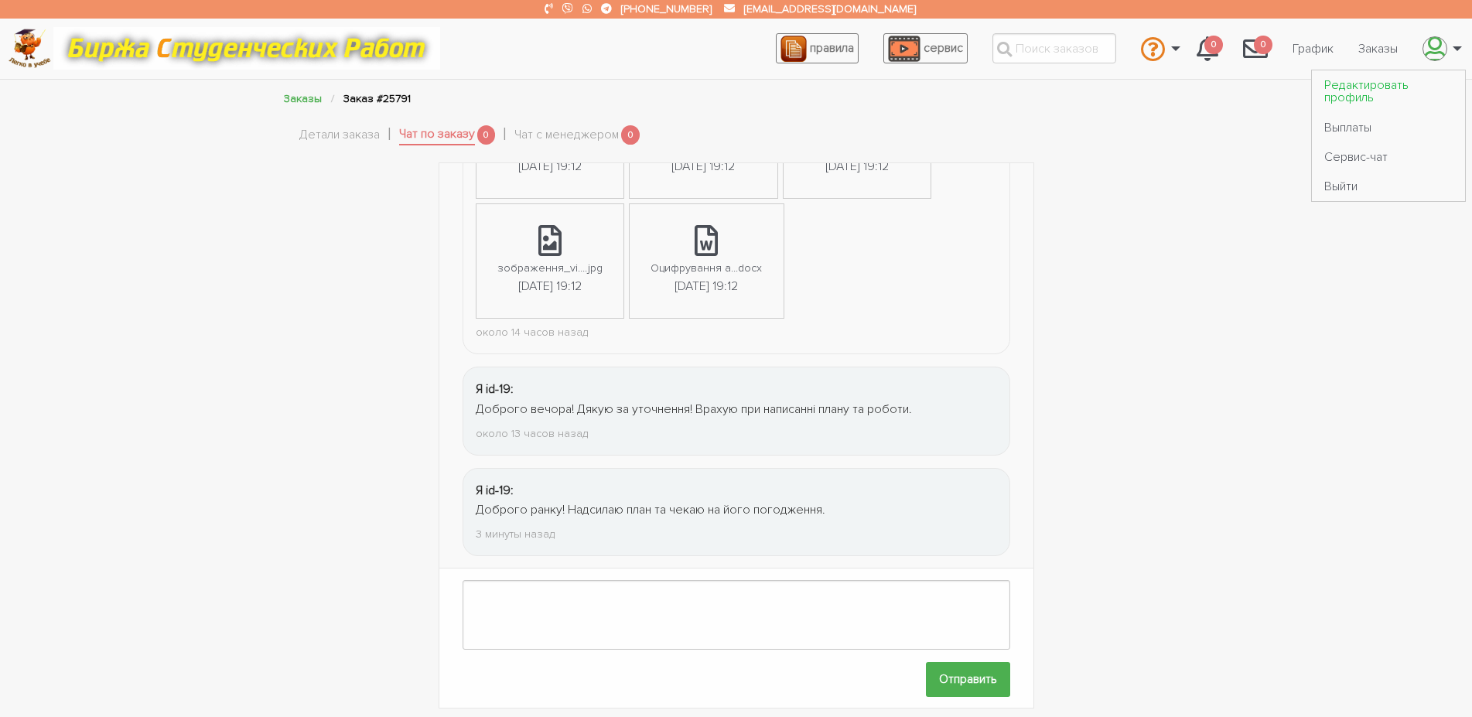
click at [1357, 83] on link "Редактировать профиль" at bounding box center [1388, 91] width 153 height 42
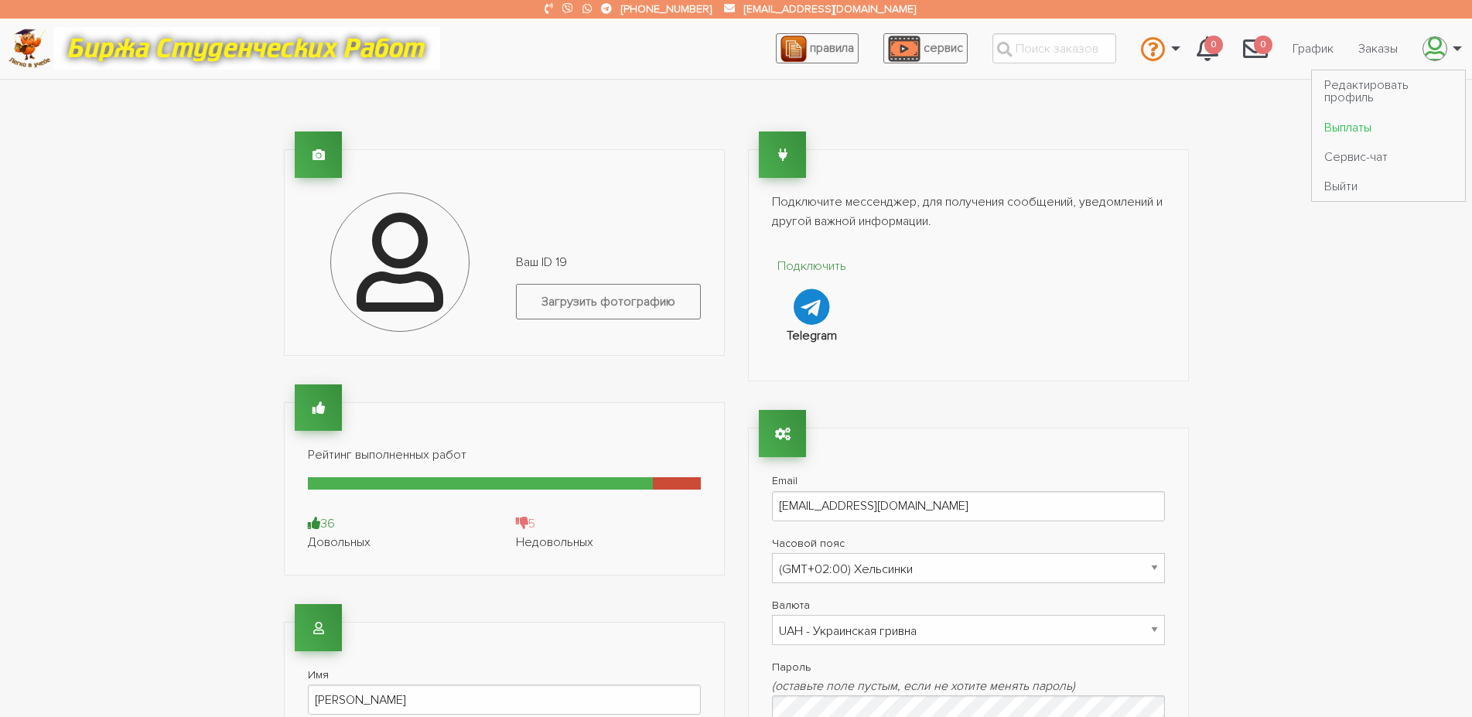
click at [1343, 122] on link "Выплаты" at bounding box center [1388, 126] width 153 height 29
